Goal: Task Accomplishment & Management: Use online tool/utility

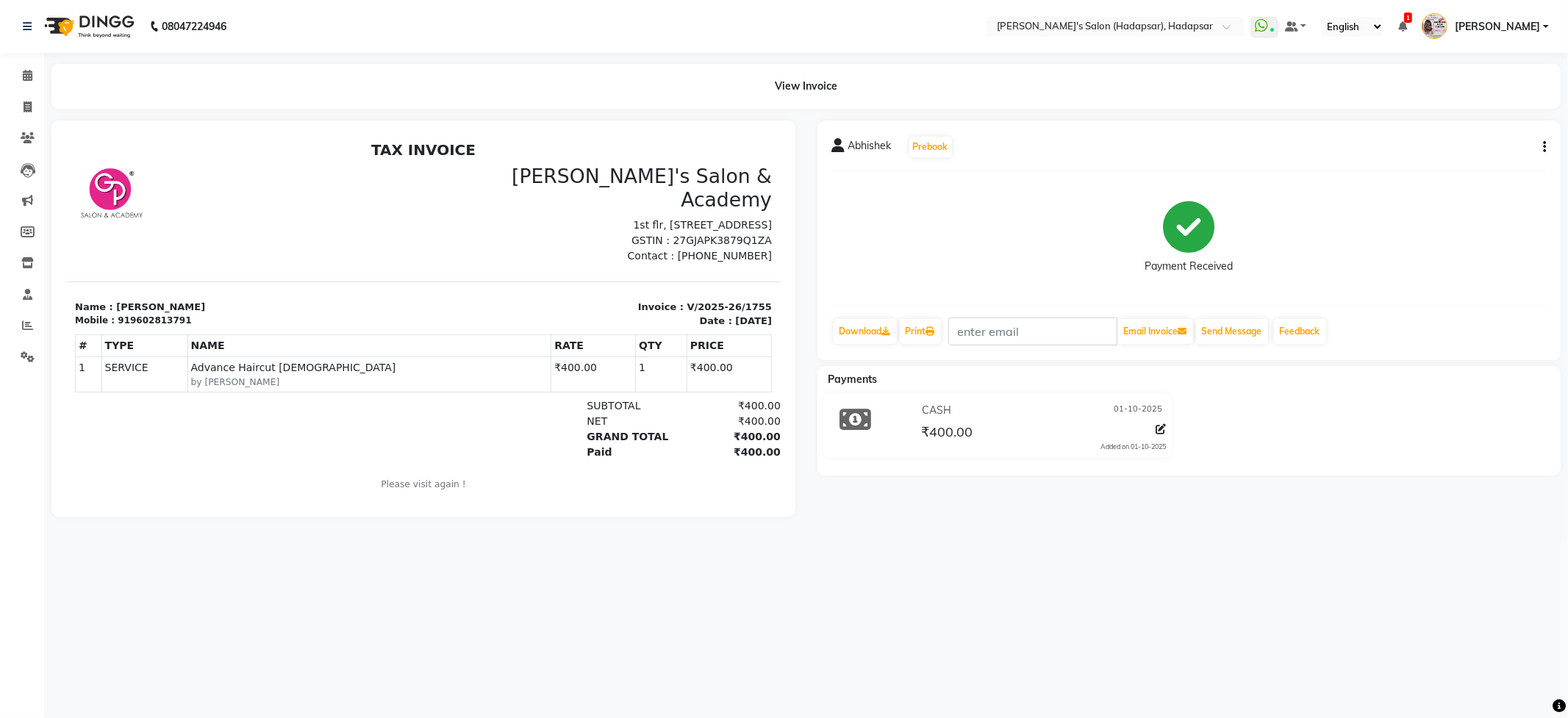
select select "108"
select select "service"
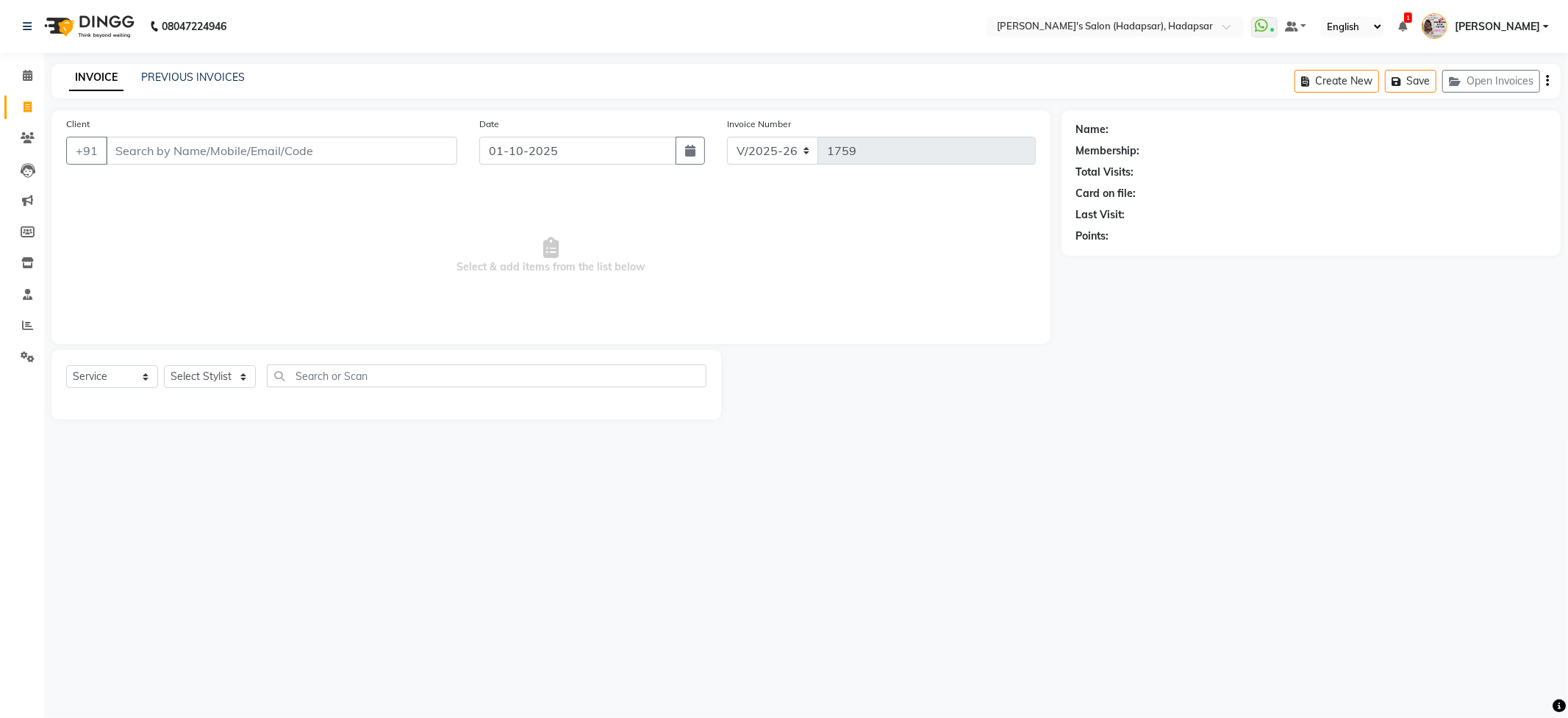
select select "9451"
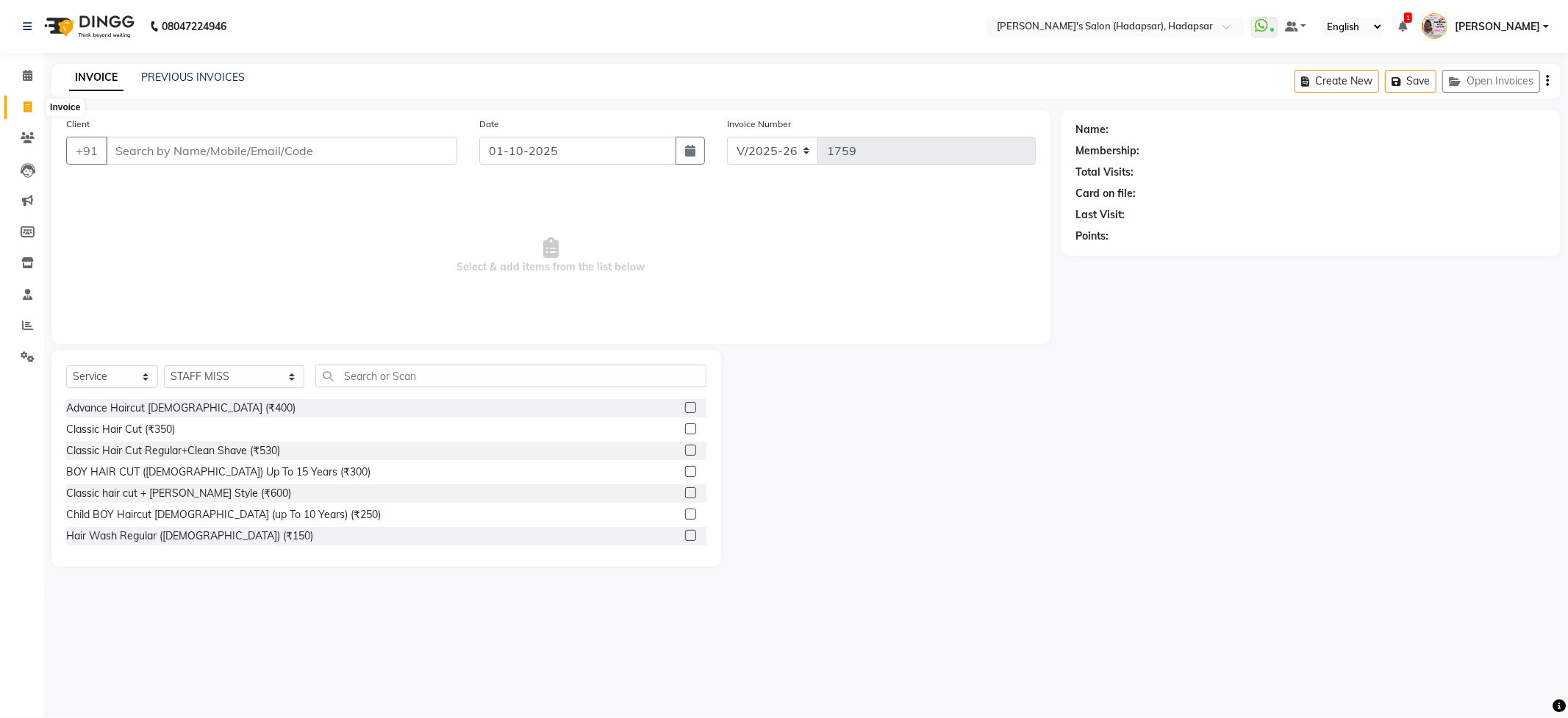
click at [23, 108] on icon at bounding box center [27, 106] width 8 height 11
select select "108"
select select "service"
click at [189, 378] on select "Select Stylist ABHI [PERSON_NAME] [PERSON_NAME] MANAGER [PERSON_NAME] PRIYA [PE…" at bounding box center [233, 377] width 140 height 23
select select "12670"
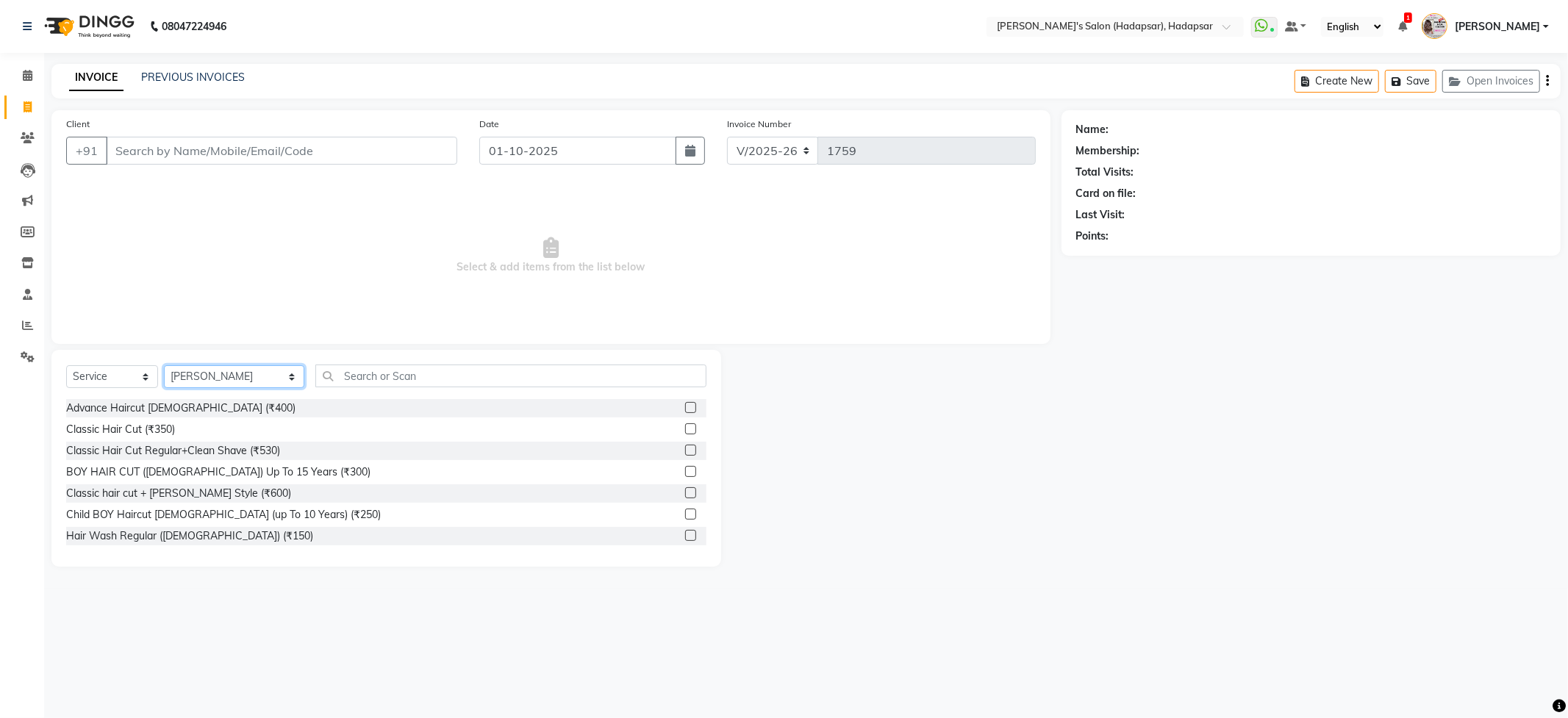
click at [163, 366] on select "Select Stylist ABHI [PERSON_NAME] [PERSON_NAME] MANAGER [PERSON_NAME] PRIYA [PE…" at bounding box center [233, 377] width 140 height 23
click at [363, 369] on input "text" at bounding box center [511, 376] width 391 height 23
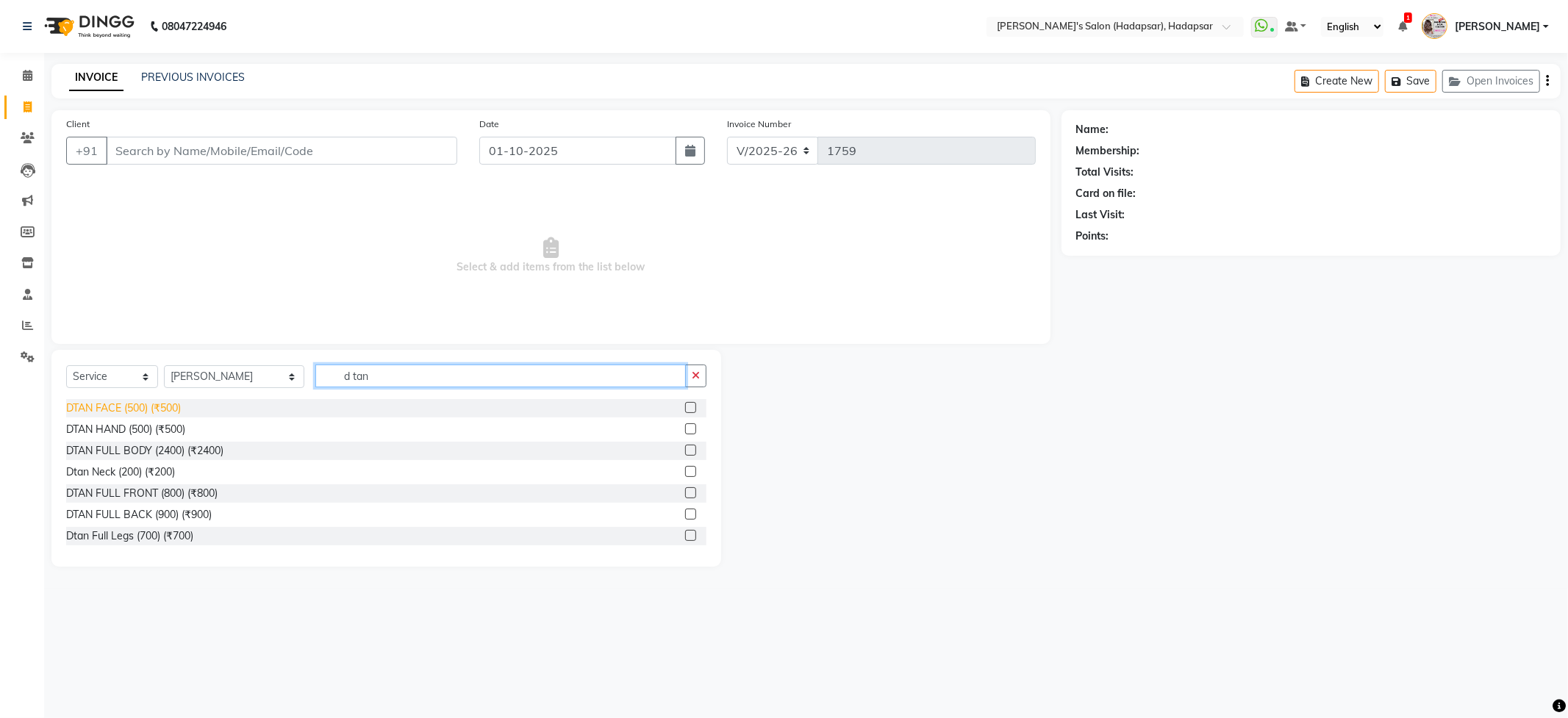
type input "d tan"
click at [80, 412] on div "DTAN FACE (500) (₹500)" at bounding box center [123, 408] width 115 height 15
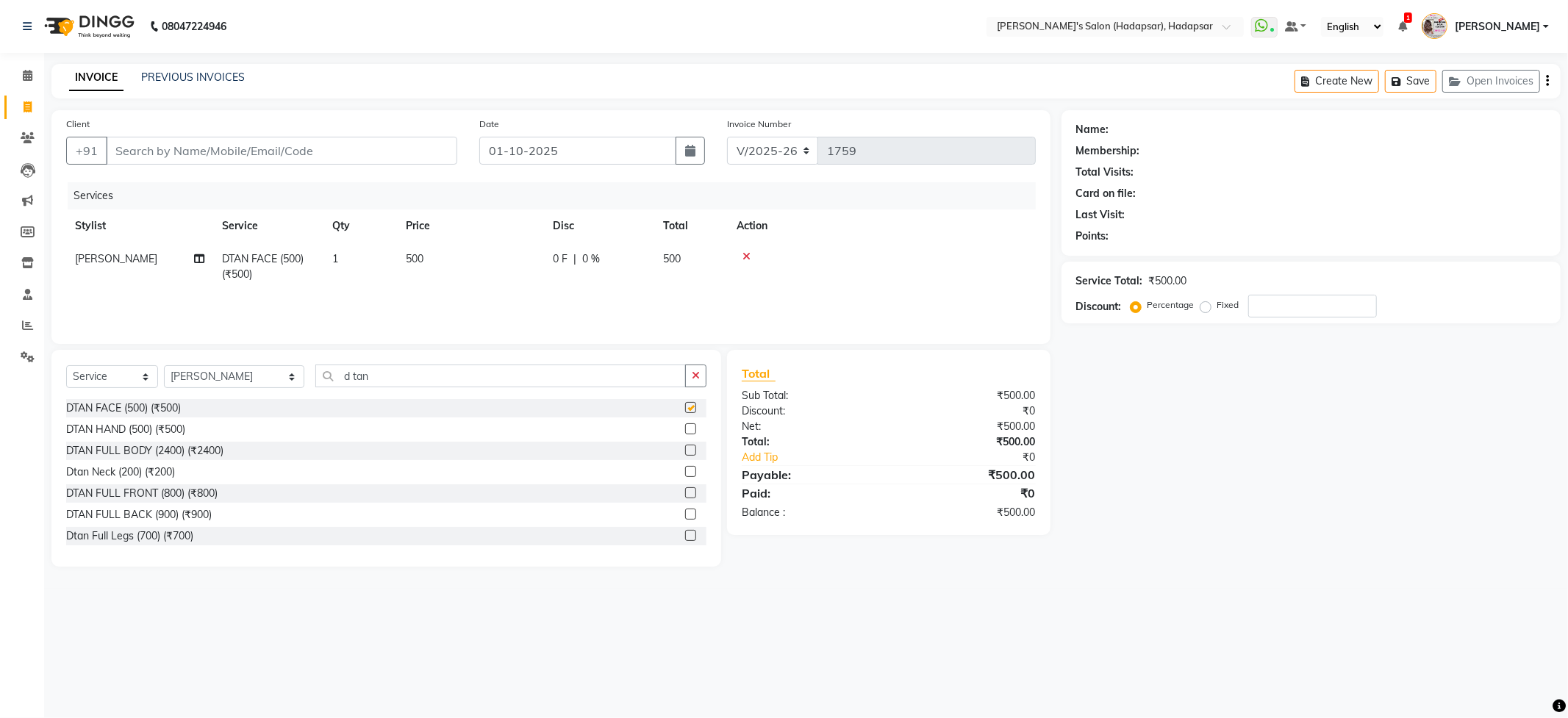
checkbox input "false"
click at [341, 377] on input "d tan" at bounding box center [500, 376] width 370 height 23
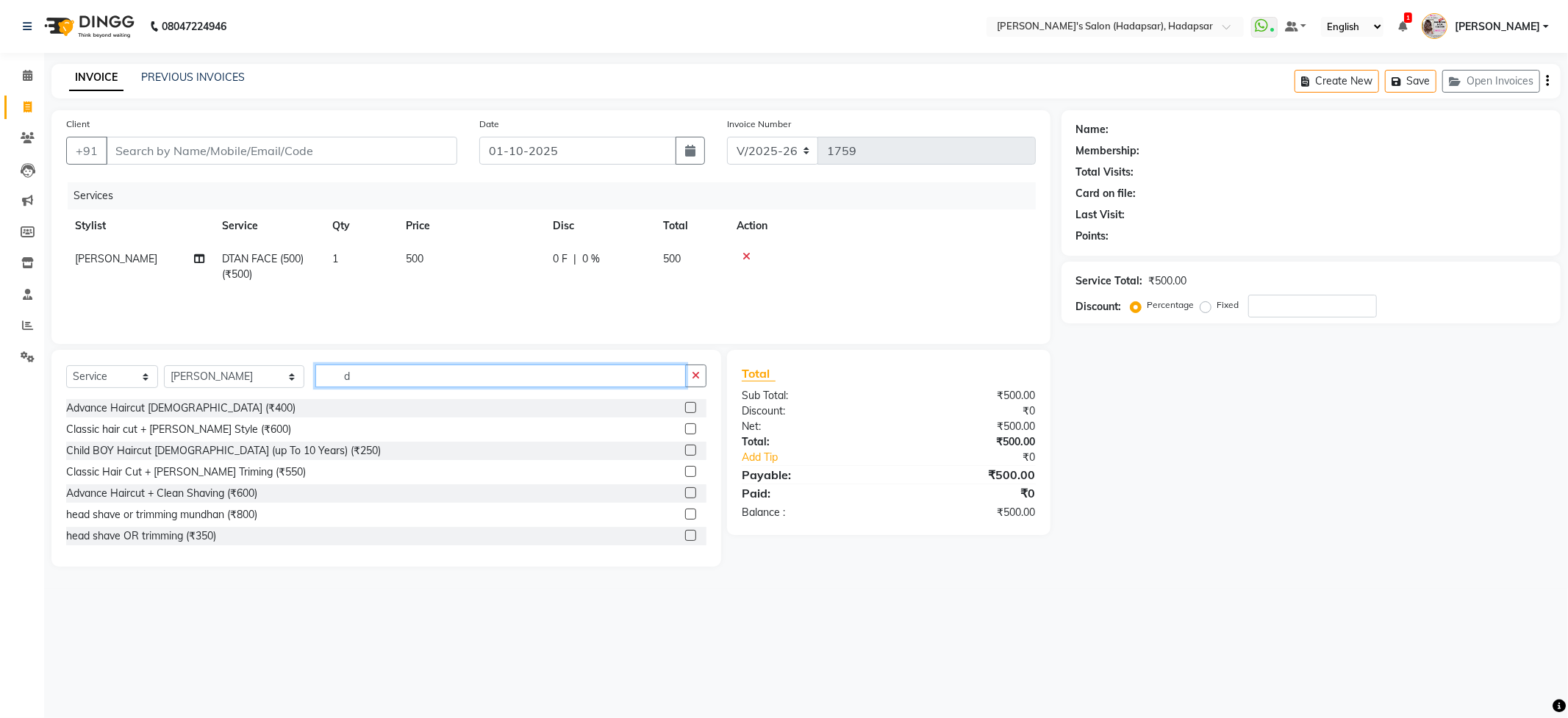
type input "d"
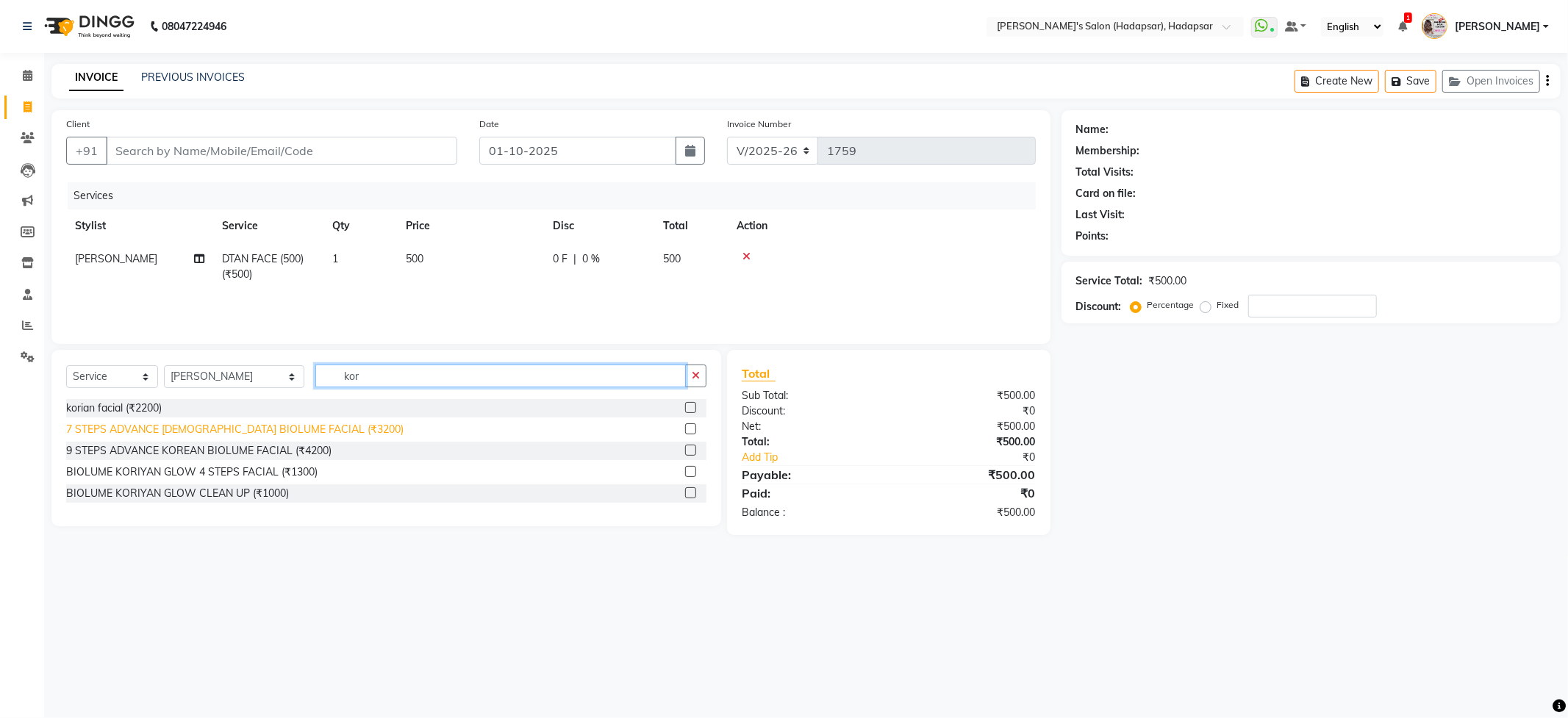
type input "kor"
click at [266, 424] on div "7 STEPS ADVANCE [DEMOGRAPHIC_DATA] BIOLUME FACIAL (₹3200)" at bounding box center [234, 430] width 338 height 15
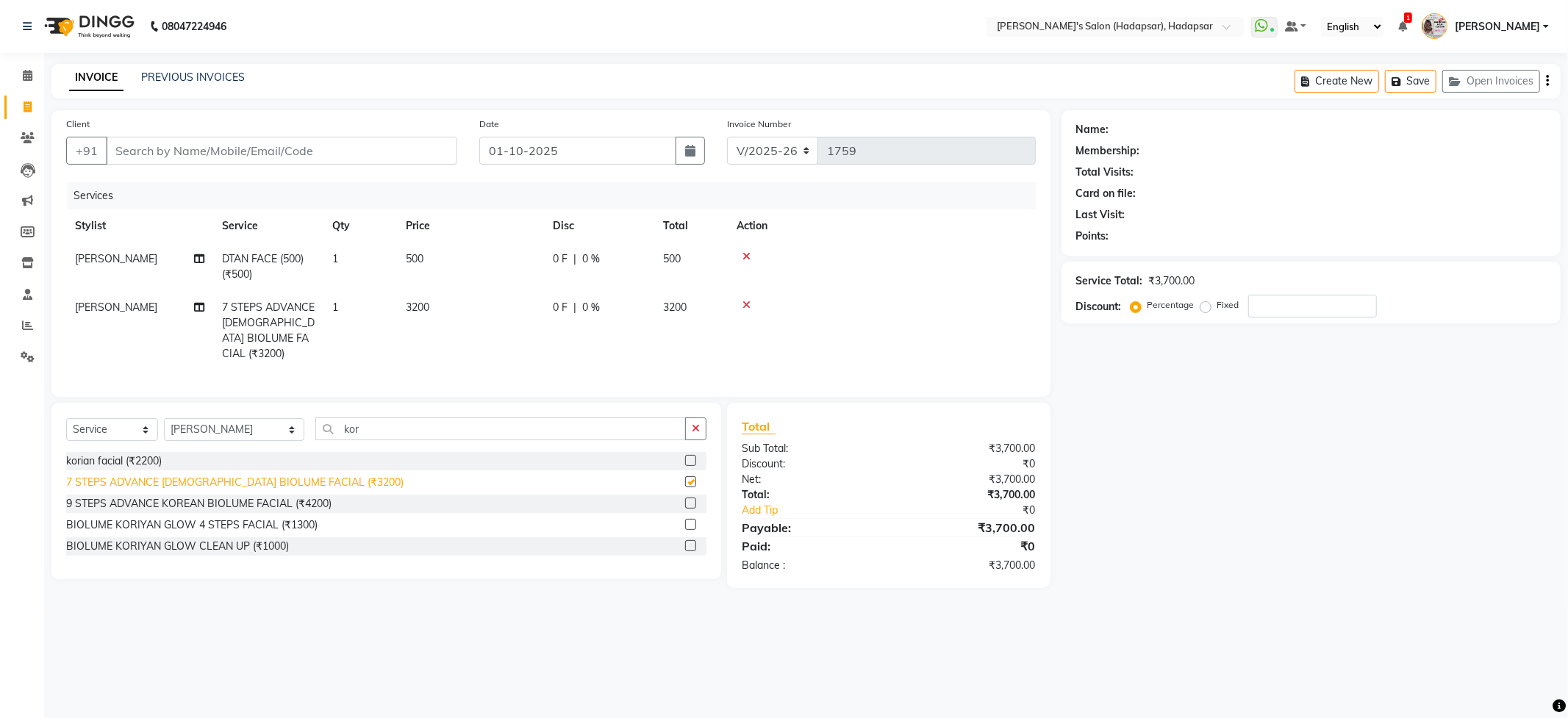
checkbox input "false"
click at [348, 440] on input "kor" at bounding box center [500, 430] width 370 height 23
type input "k"
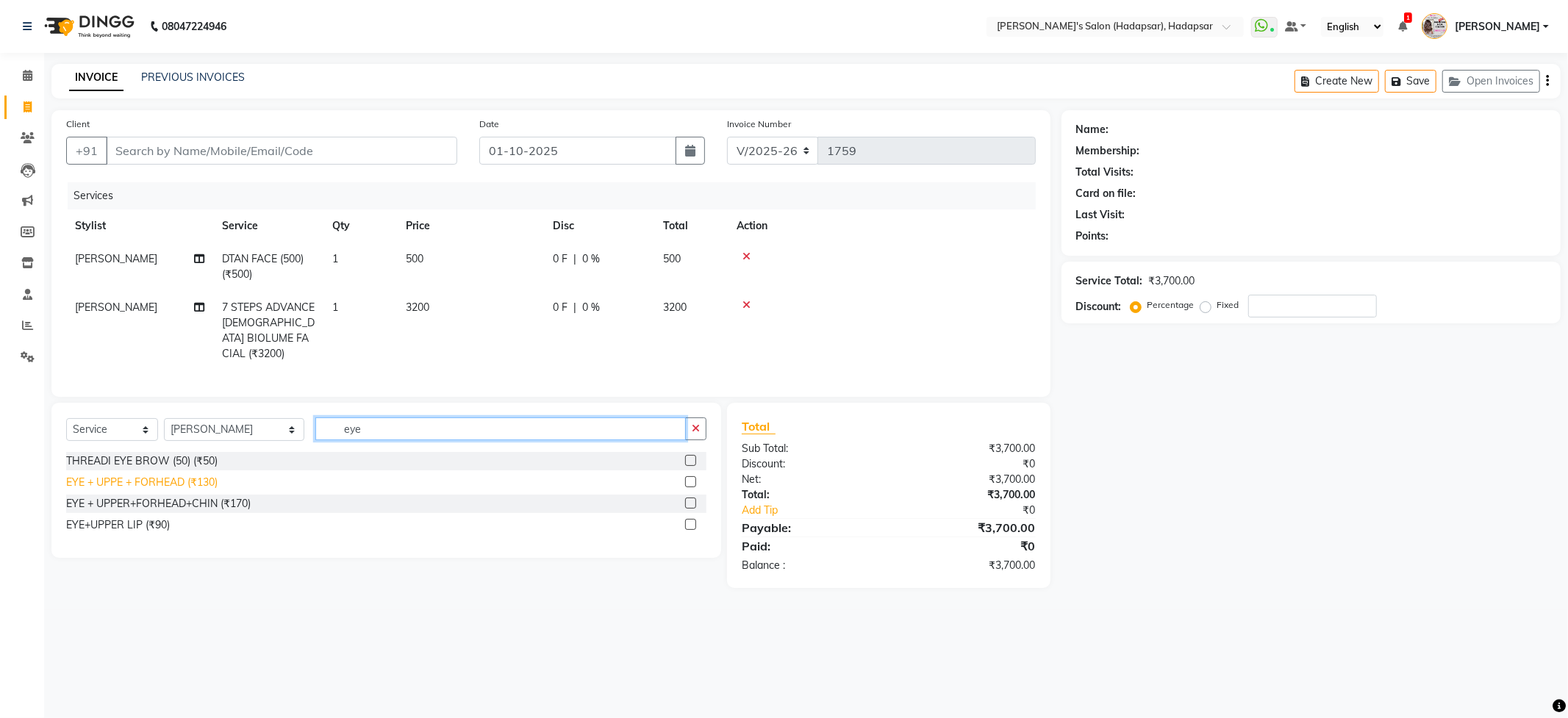
type input "eye"
click at [198, 491] on div "EYE + UPPE + FORHEAD (₹130)" at bounding box center [141, 483] width 152 height 15
checkbox input "false"
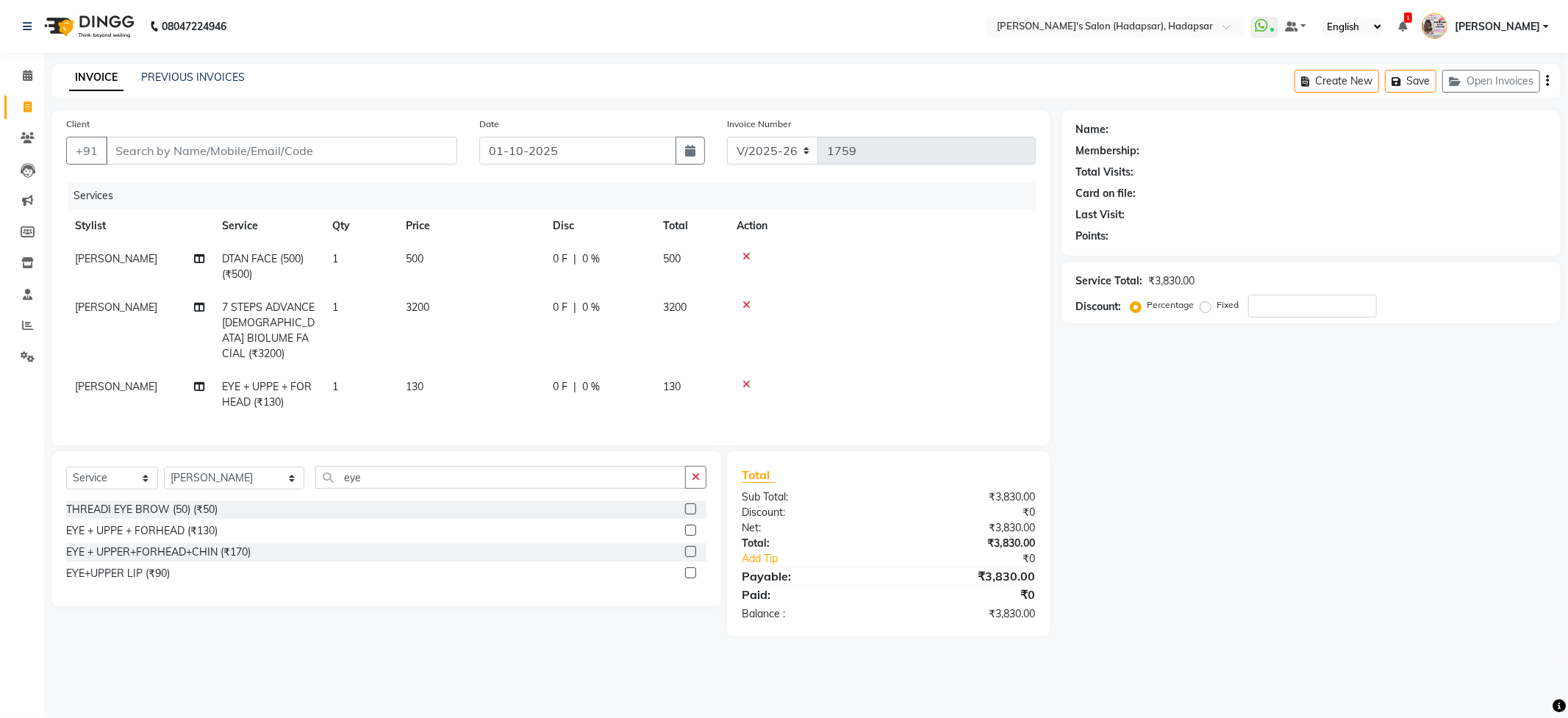
click at [446, 309] on td "3200" at bounding box center [470, 331] width 147 height 79
select select "12670"
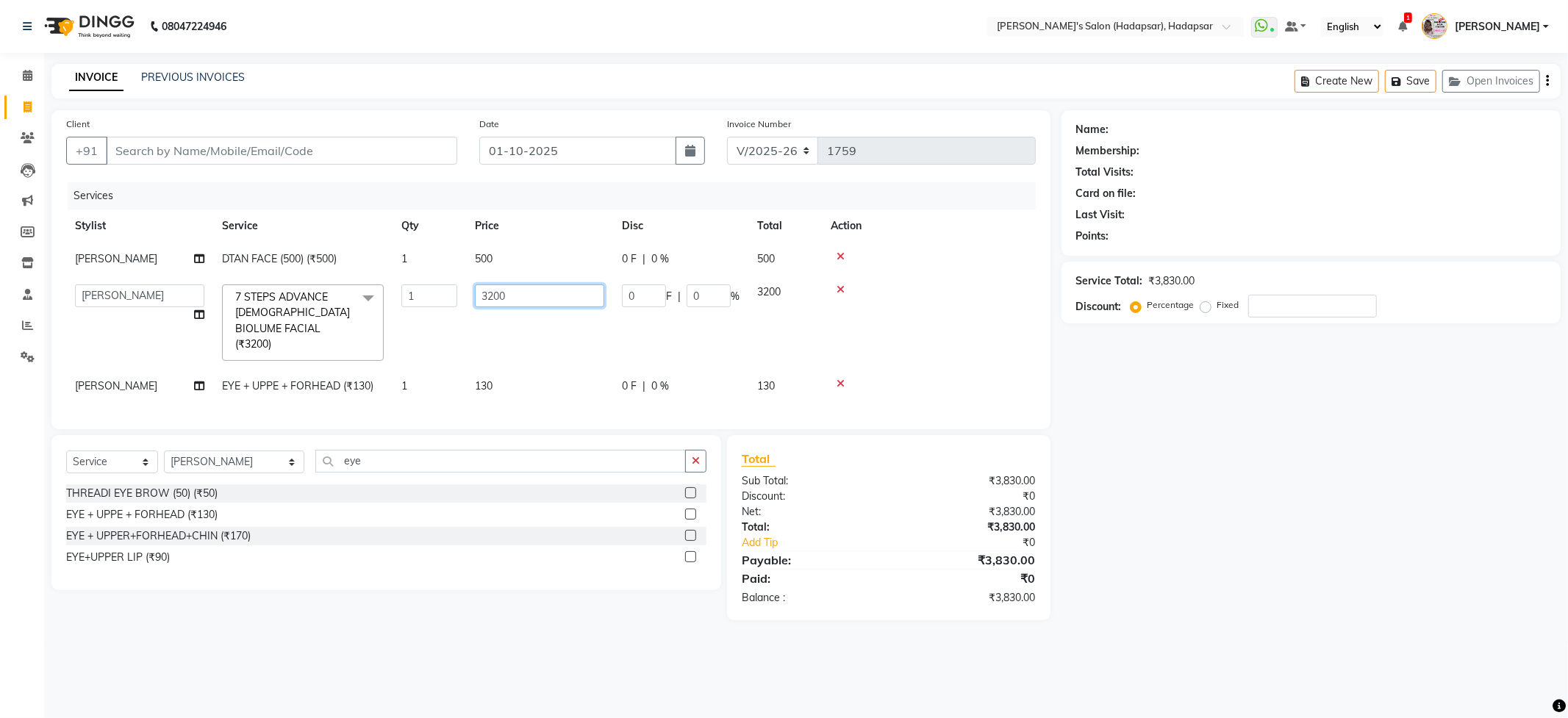
click at [513, 304] on input "3200" at bounding box center [540, 296] width 130 height 23
type input "3500"
click at [1257, 387] on div "Name: Membership: Total Visits: Card on file: Last Visit: Points: Service Total…" at bounding box center [1316, 365] width 510 height 510
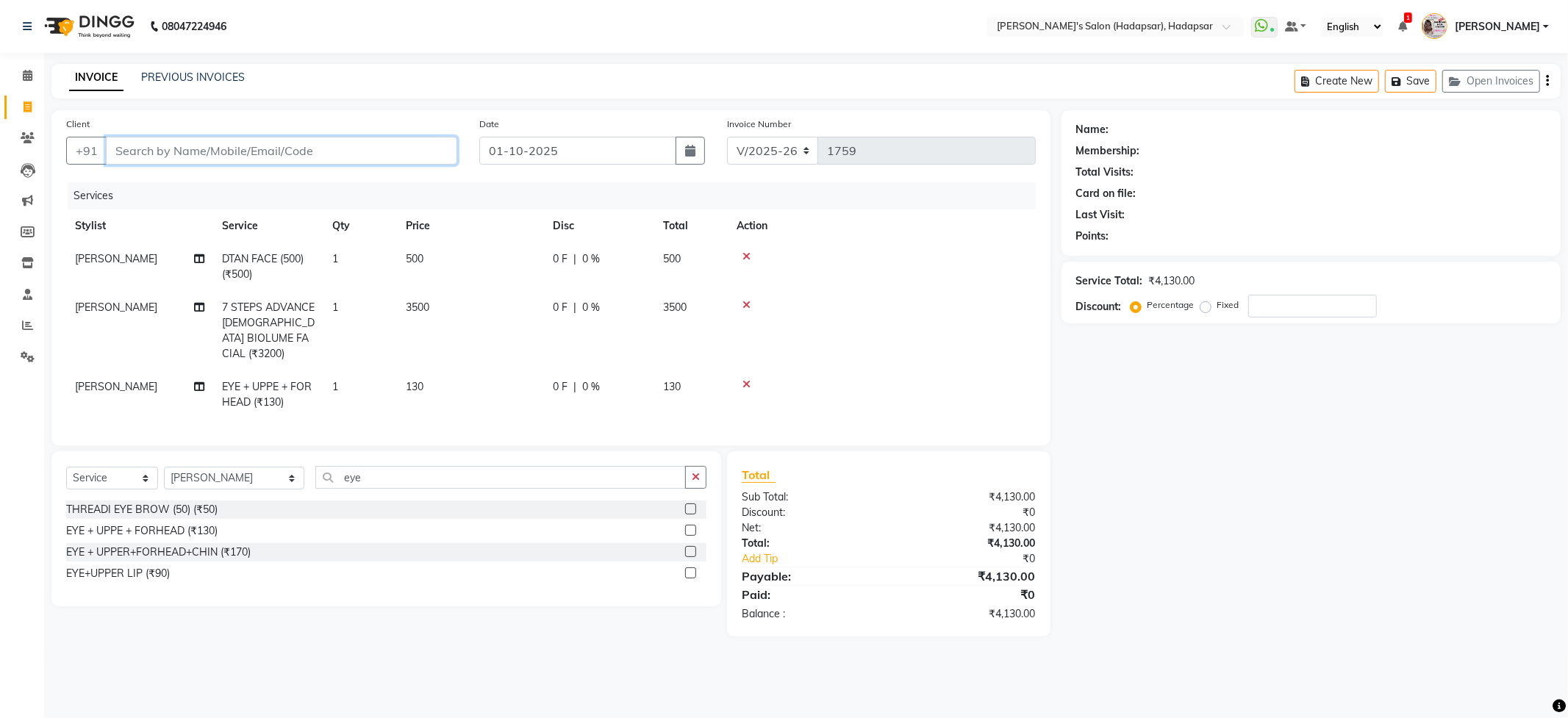
click at [145, 151] on input "Client" at bounding box center [281, 150] width 351 height 28
type input "6"
type input "0"
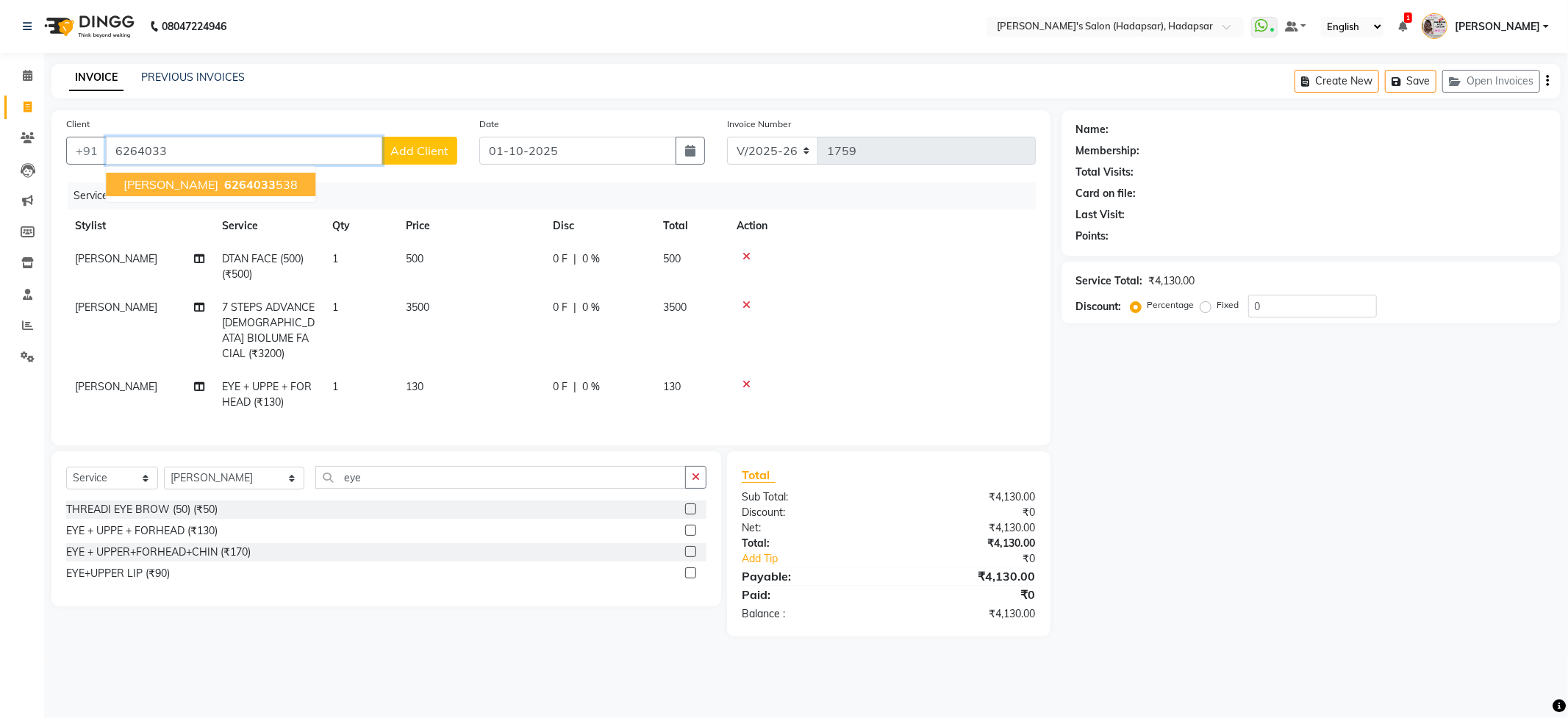
click at [224, 180] on span "6264033" at bounding box center [250, 184] width 51 height 15
type input "6264033538"
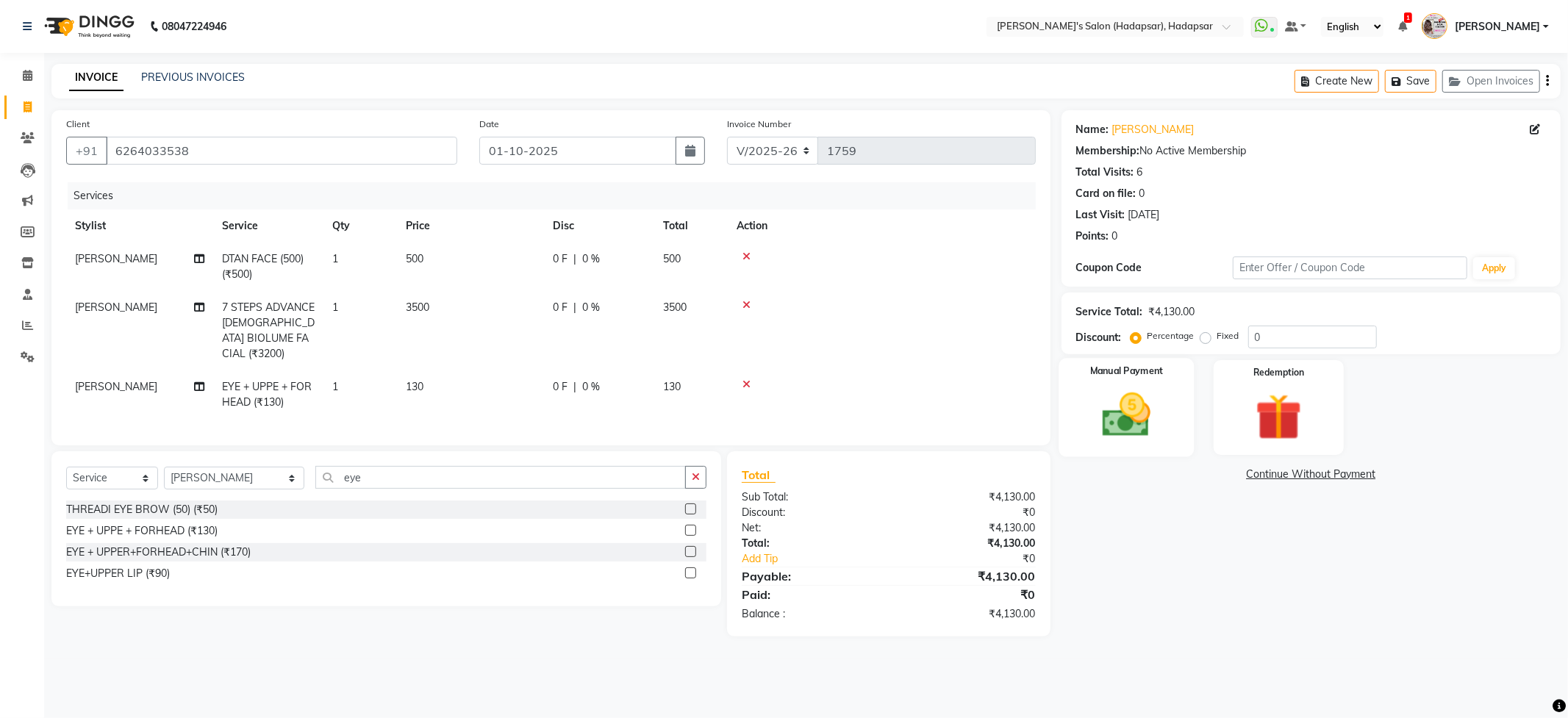
click at [1183, 425] on div "Manual Payment" at bounding box center [1126, 407] width 135 height 99
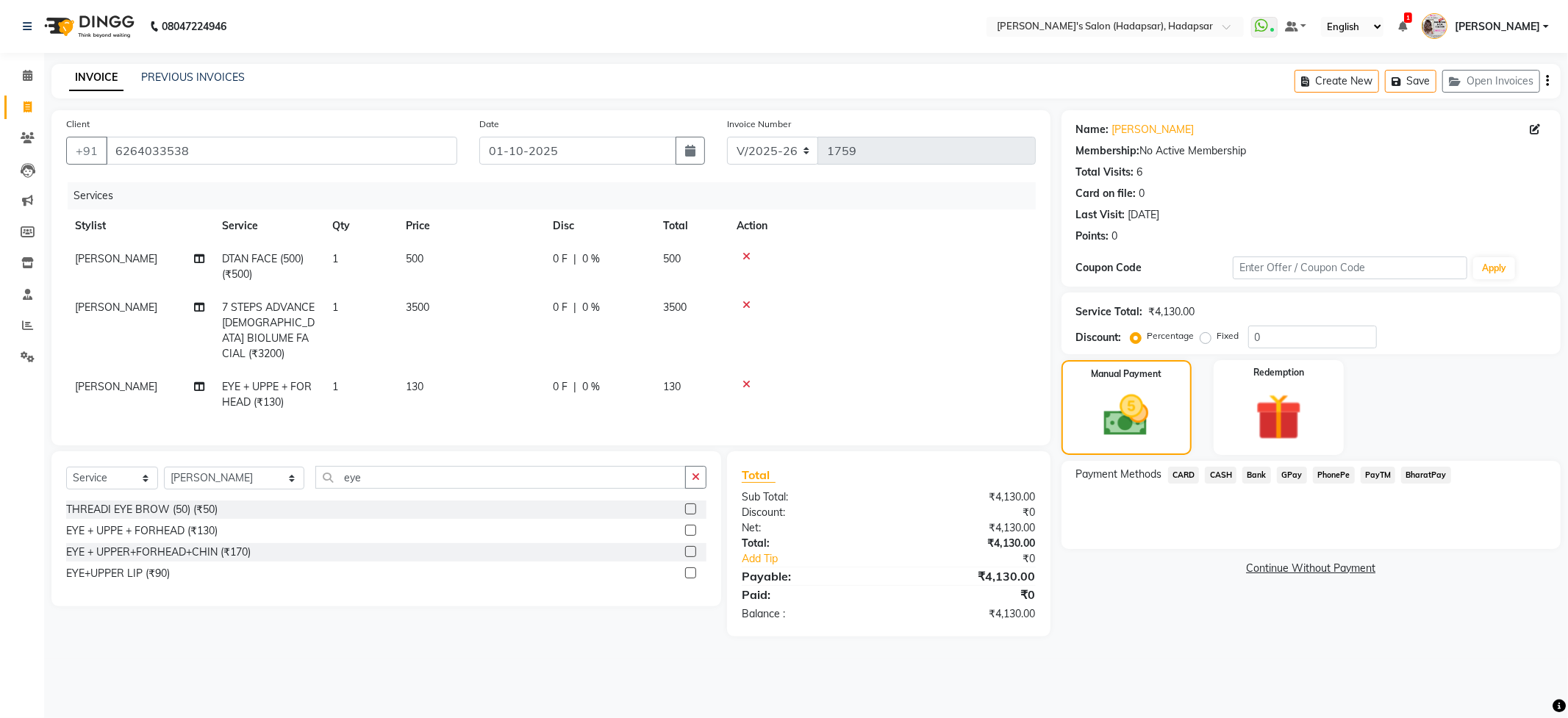
click at [1321, 476] on span "PhonePe" at bounding box center [1333, 475] width 42 height 16
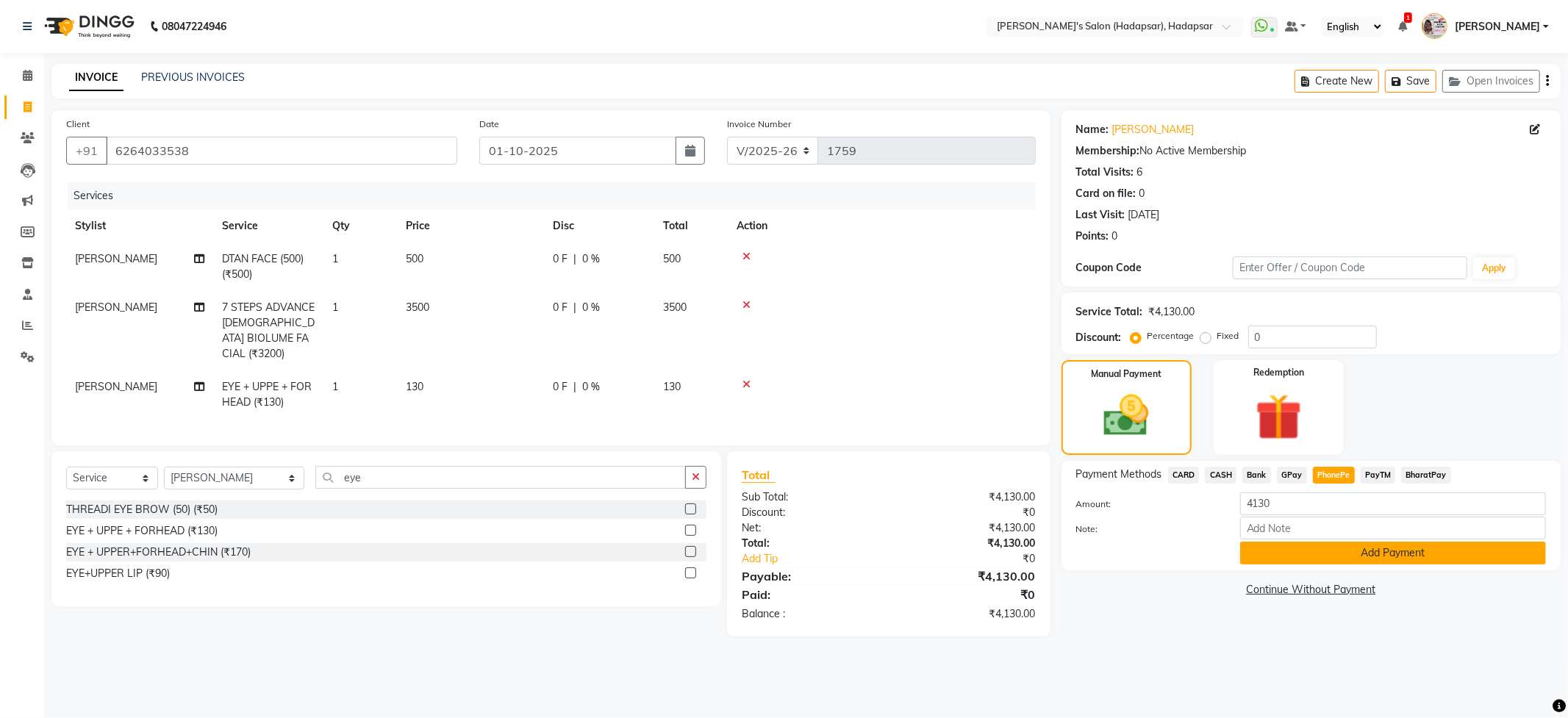
click at [1435, 559] on button "Add Payment" at bounding box center [1393, 553] width 306 height 23
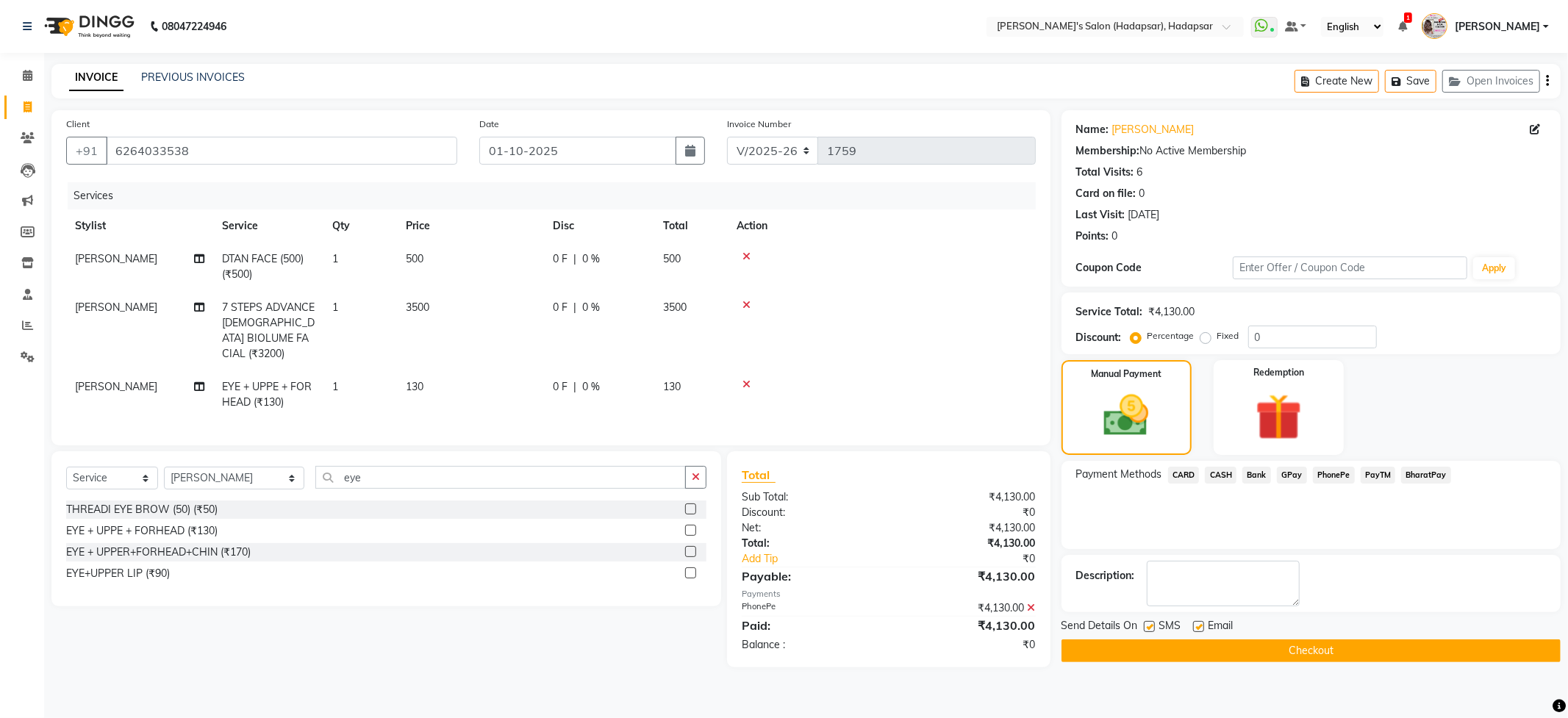
click at [1361, 659] on button "Checkout" at bounding box center [1311, 651] width 499 height 23
